Goal: Information Seeking & Learning: Learn about a topic

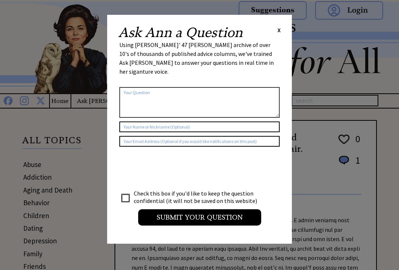
click at [280, 27] on span "X" at bounding box center [279, 29] width 3 height 7
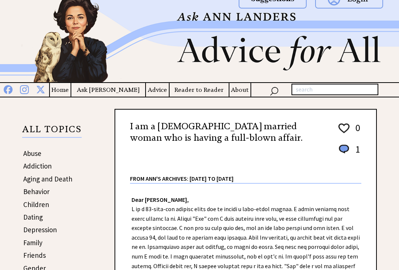
scroll to position [13, 0]
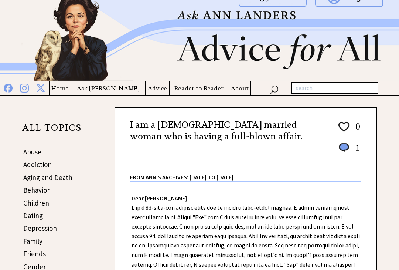
click at [311, 93] on input "text" at bounding box center [335, 88] width 87 height 12
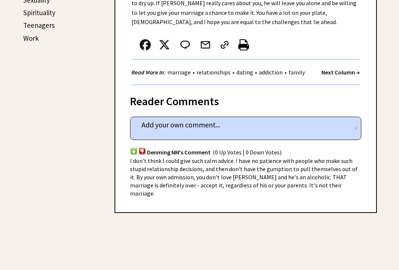
scroll to position [406, 0]
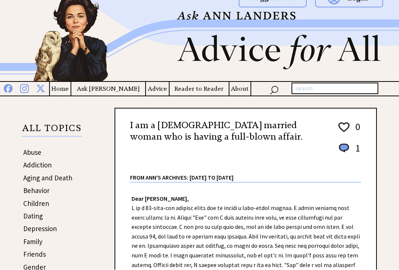
click at [322, 91] on input "text" at bounding box center [335, 89] width 87 height 12
type input "Widower"
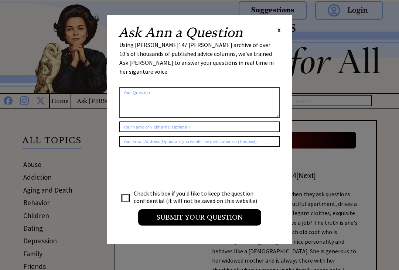
click at [282, 27] on div "Ask Ann a Question X Using Ann Landers' 47 vear archive of over 10's of thousan…" at bounding box center [199, 129] width 185 height 228
click at [278, 28] on span "X" at bounding box center [279, 29] width 3 height 7
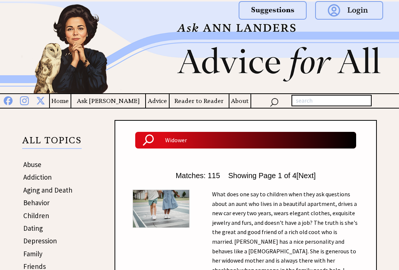
click at [277, 102] on img at bounding box center [274, 101] width 9 height 11
click at [273, 104] on img at bounding box center [274, 101] width 9 height 11
click at [304, 104] on input "text" at bounding box center [332, 101] width 80 height 12
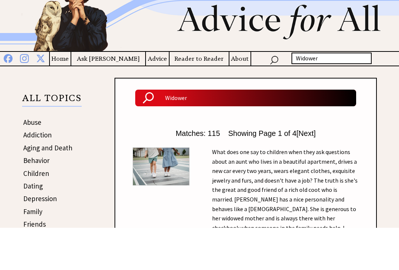
type input "Widower"
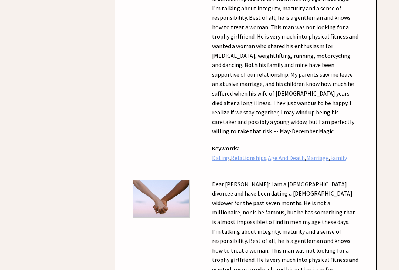
scroll to position [3875, 0]
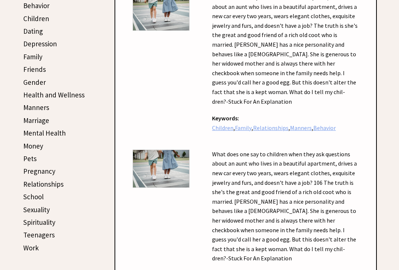
scroll to position [198, 0]
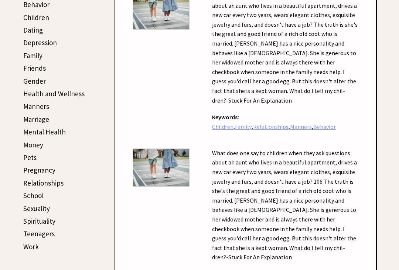
click at [54, 184] on link "Relationships" at bounding box center [43, 182] width 40 height 9
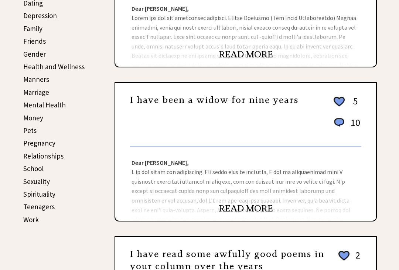
scroll to position [225, 0]
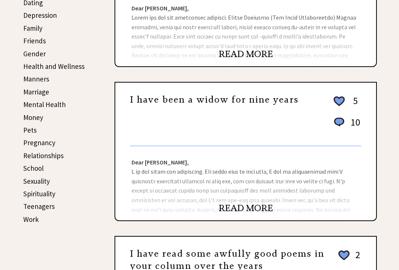
click at [253, 209] on link "READ MORE" at bounding box center [246, 208] width 54 height 11
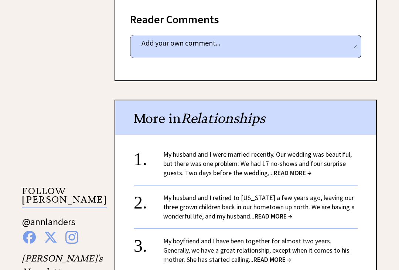
scroll to position [553, 0]
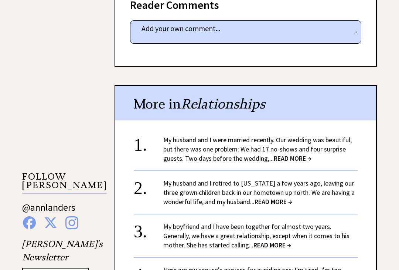
click at [298, 154] on span "READ MORE →" at bounding box center [293, 158] width 38 height 9
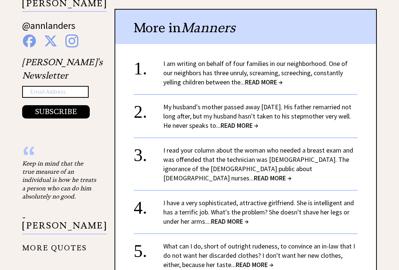
scroll to position [735, 0]
click at [258, 121] on span "READ MORE →" at bounding box center [240, 125] width 38 height 9
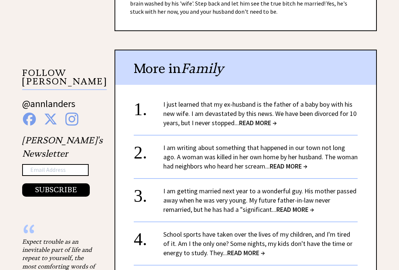
scroll to position [658, 0]
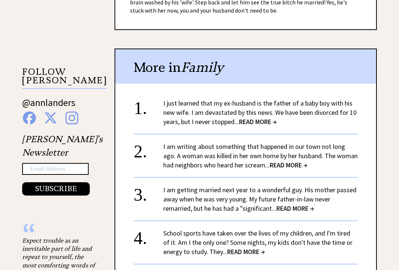
click at [266, 117] on span "READ MORE →" at bounding box center [258, 121] width 38 height 9
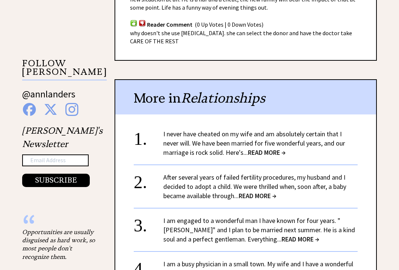
scroll to position [667, 0]
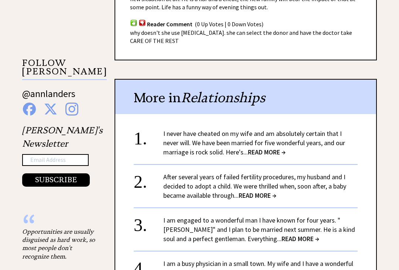
click at [285, 129] on link "I never have cheated on my wife and am absolutely certain that I never will. We…" at bounding box center [254, 142] width 182 height 27
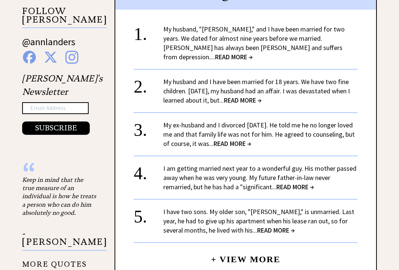
scroll to position [720, 0]
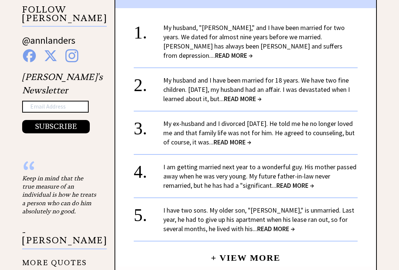
click at [302, 181] on span "READ MORE →" at bounding box center [296, 185] width 38 height 9
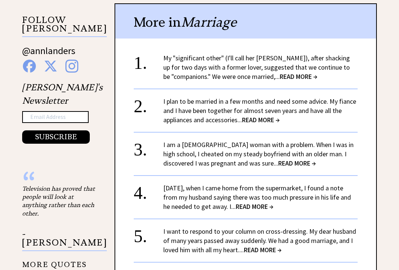
scroll to position [711, 0]
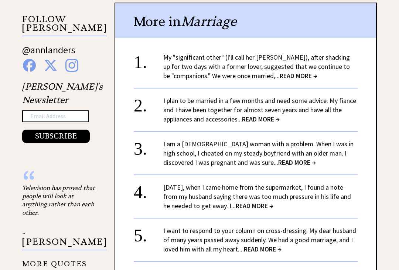
click at [260, 139] on link "I am a [DEMOGRAPHIC_DATA] woman with a problem. When I was in high school, I ch…" at bounding box center [258, 152] width 190 height 27
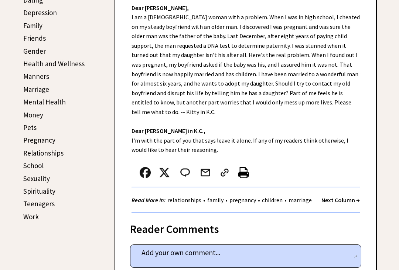
scroll to position [231, 0]
